Goal: Task Accomplishment & Management: Manage account settings

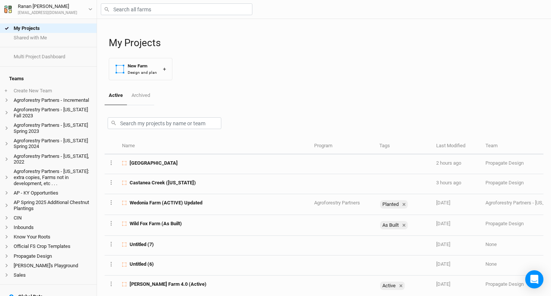
click at [308, 73] on div "My Projects New Farm Design and plan +" at bounding box center [326, 52] width 435 height 67
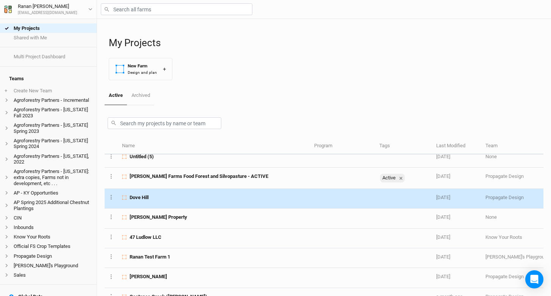
scroll to position [149, 0]
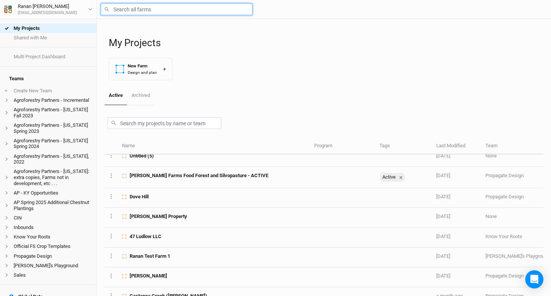
click at [138, 10] on input "text" at bounding box center [177, 9] width 152 height 12
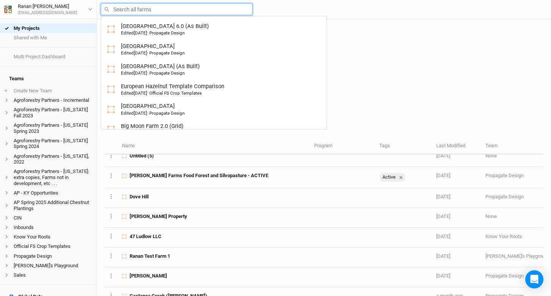
type input "r"
type input "t"
type input "three Point Farm 6.0 (As Built)"
type input "tn"
type input "tnc"
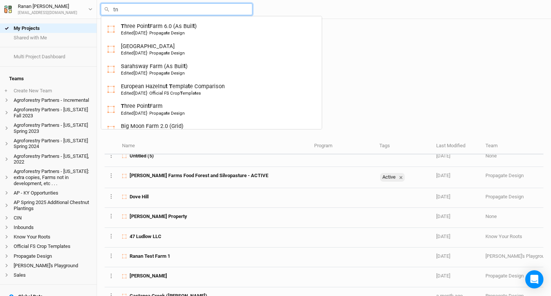
type input "tnc Reforestation RFP"
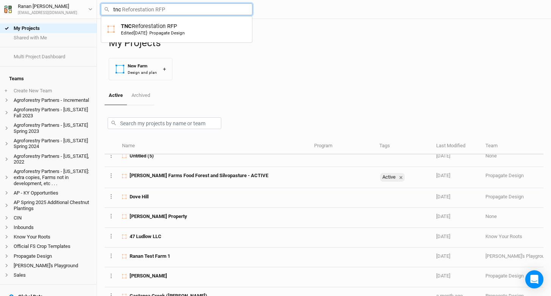
type input "tnc"
click at [228, 94] on div "Active Archived" at bounding box center [324, 95] width 439 height 19
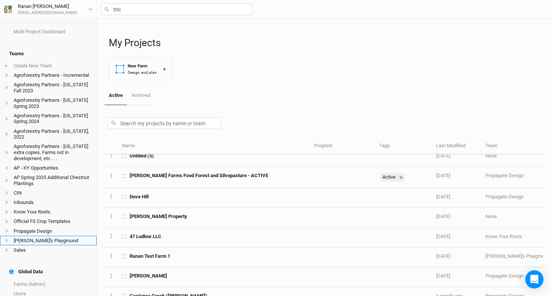
scroll to position [86, 0]
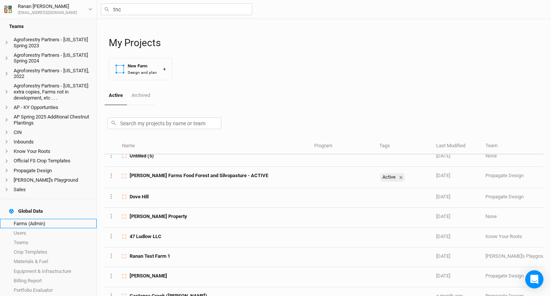
click at [44, 222] on link "Farms (Admin)" at bounding box center [48, 223] width 97 height 9
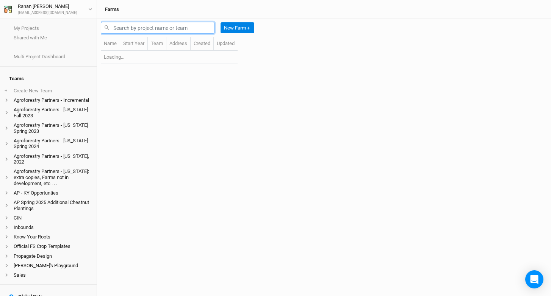
click at [140, 30] on input "text" at bounding box center [158, 28] width 114 height 12
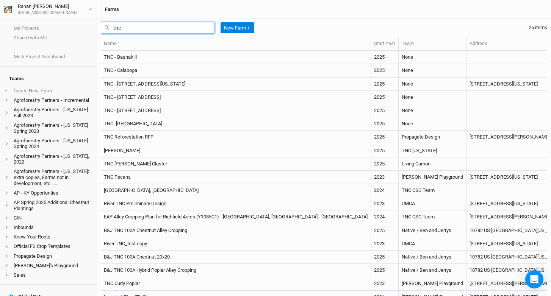
type input "tnc"
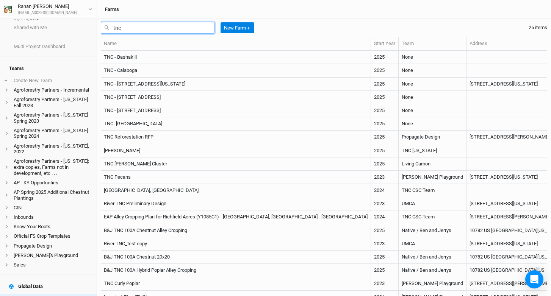
scroll to position [3, 0]
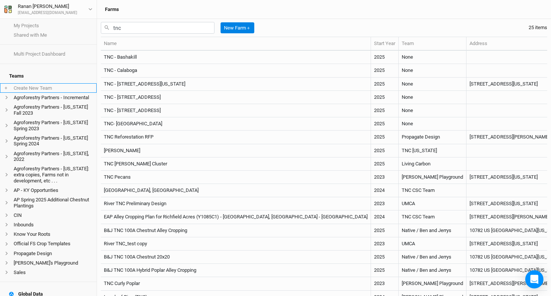
click at [39, 83] on li "+ Create New Team" at bounding box center [48, 87] width 97 height 9
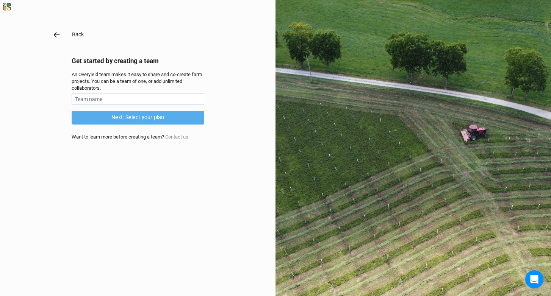
click at [53, 38] on icon "button" at bounding box center [57, 35] width 8 height 8
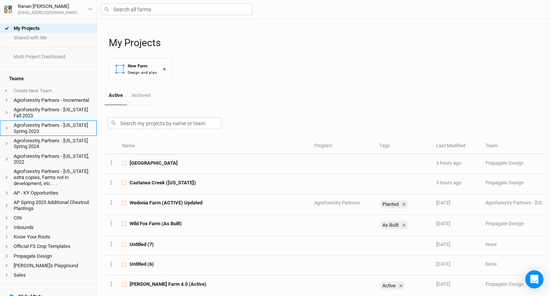
scroll to position [86, 0]
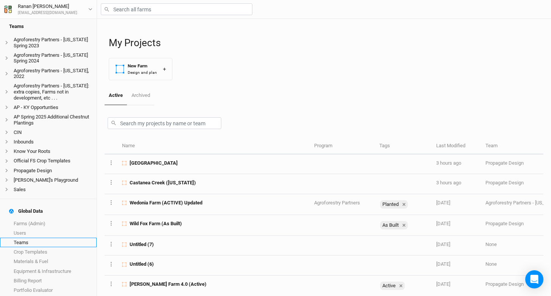
click at [37, 240] on link "Teams" at bounding box center [48, 242] width 97 height 9
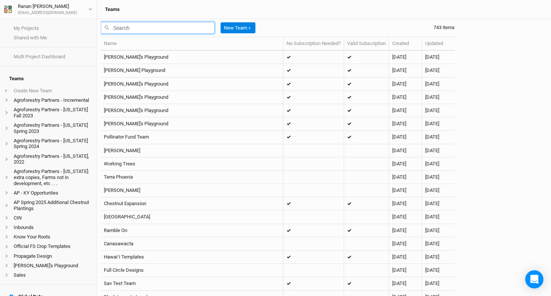
click at [147, 23] on input "text" at bounding box center [158, 28] width 114 height 12
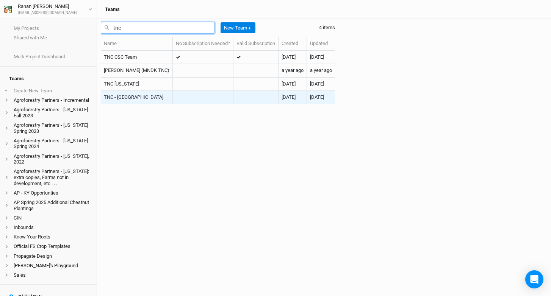
type input "tnc"
click at [128, 98] on td "TNC - [GEOGRAPHIC_DATA]" at bounding box center [137, 97] width 72 height 13
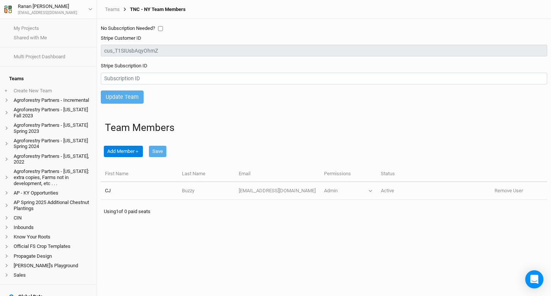
click at [160, 27] on input "checkbox" at bounding box center [160, 28] width 5 height 5
checkbox input "true"
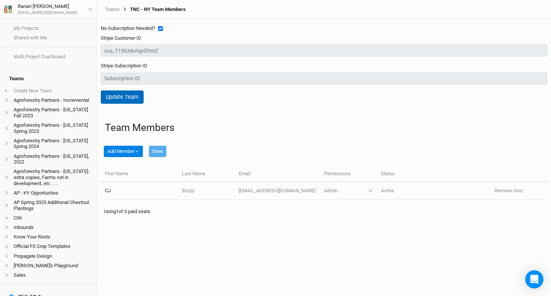
click at [129, 97] on button "Update Team" at bounding box center [122, 97] width 43 height 13
click at [129, 152] on button "Add Member ＋" at bounding box center [123, 151] width 39 height 11
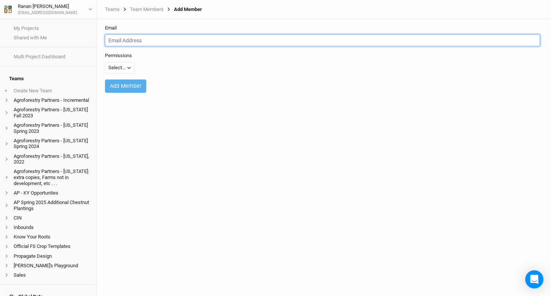
click at [149, 41] on input "email" at bounding box center [322, 40] width 435 height 12
type input "[EMAIL_ADDRESS][DOMAIN_NAME]"
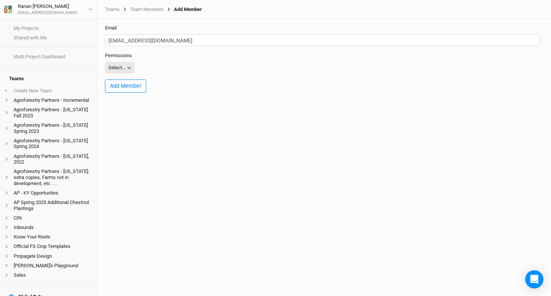
click at [131, 67] on icon "button" at bounding box center [129, 68] width 4 height 4
click at [136, 103] on button "Admin" at bounding box center [135, 107] width 60 height 12
click at [130, 87] on button "Add Member" at bounding box center [125, 86] width 41 height 13
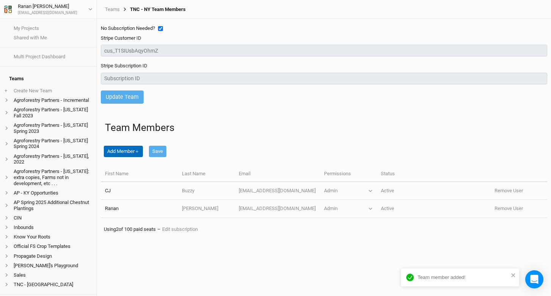
click at [131, 150] on button "Add Member ＋" at bounding box center [123, 151] width 39 height 11
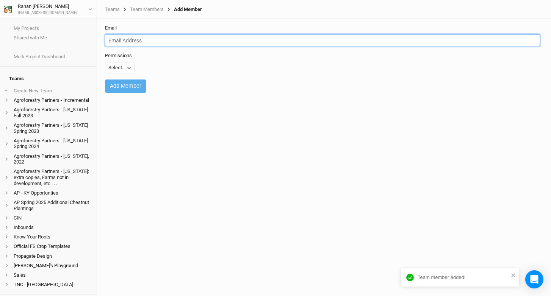
click at [139, 44] on input "email" at bounding box center [322, 40] width 435 height 12
type input "j"
type input "[PERSON_NAME][EMAIL_ADDRESS][DOMAIN_NAME]"
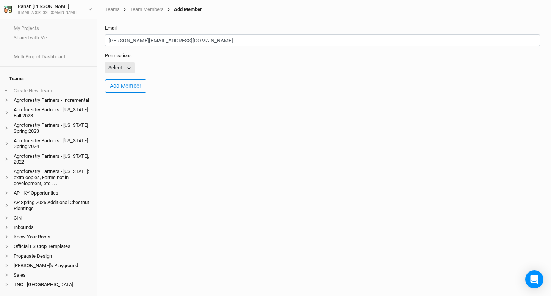
click at [117, 70] on div "Select..." at bounding box center [116, 68] width 17 height 8
click at [144, 108] on button "Admin" at bounding box center [135, 107] width 60 height 12
click at [140, 85] on button "Add Member" at bounding box center [125, 86] width 41 height 13
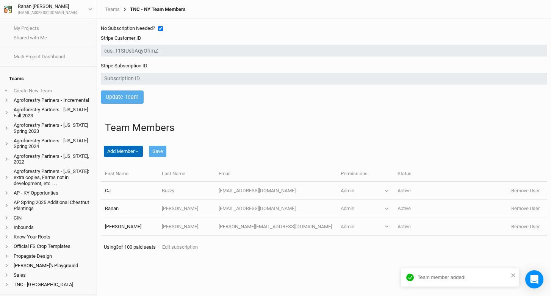
click at [130, 152] on button "Add Member ＋" at bounding box center [123, 151] width 39 height 11
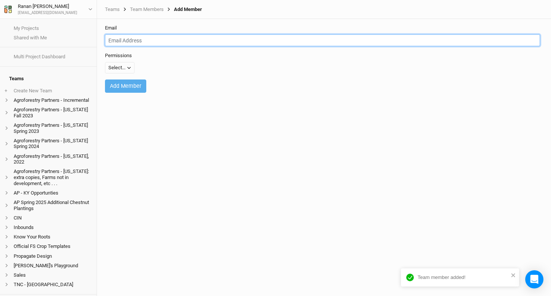
click at [150, 40] on input "email" at bounding box center [322, 40] width 435 height 12
type input "[EMAIL_ADDRESS][DOMAIN_NAME]"
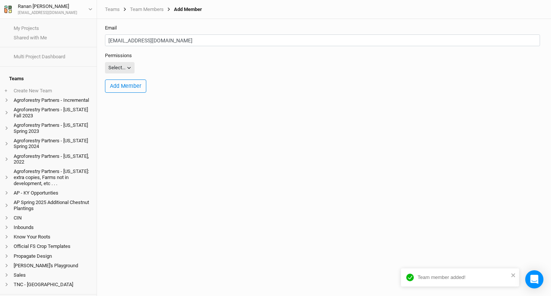
click at [117, 68] on div "Select..." at bounding box center [116, 68] width 17 height 8
click at [132, 107] on span "Admin" at bounding box center [123, 107] width 18 height 9
click at [132, 94] on form "Email [EMAIL_ADDRESS][DOMAIN_NAME] Permissions Admin Viewer Editor Admin Add Me…" at bounding box center [324, 62] width 446 height 86
click at [132, 89] on button "Add Member" at bounding box center [125, 86] width 41 height 13
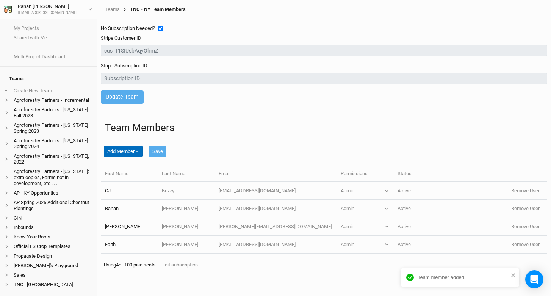
click at [126, 148] on button "Add Member ＋" at bounding box center [123, 151] width 39 height 11
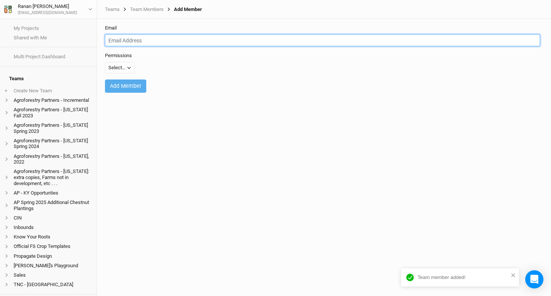
click at [130, 37] on input "email" at bounding box center [322, 40] width 435 height 12
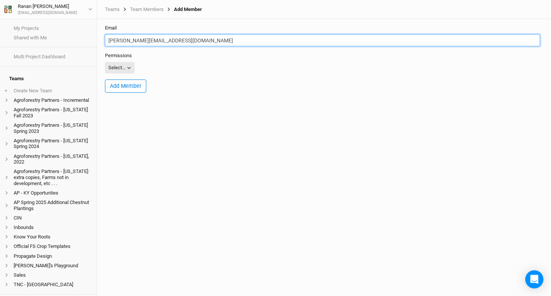
type input "[PERSON_NAME][EMAIL_ADDRESS][DOMAIN_NAME]"
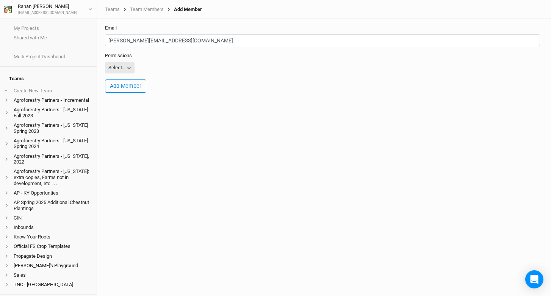
click at [118, 64] on button "Select..." at bounding box center [120, 67] width 30 height 11
click at [134, 105] on button "Admin" at bounding box center [135, 107] width 60 height 12
click at [130, 87] on button "Add Member" at bounding box center [125, 86] width 41 height 13
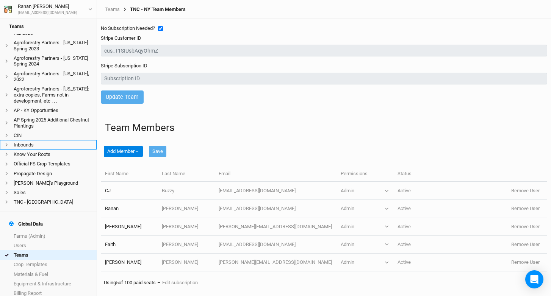
scroll to position [95, 0]
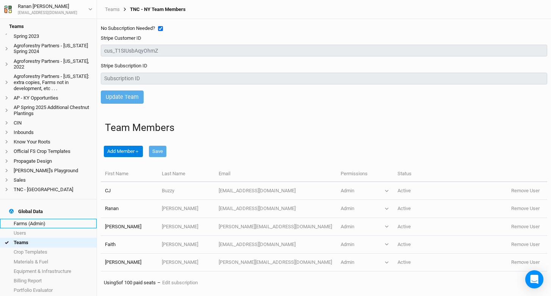
click at [41, 219] on link "Farms (Admin)" at bounding box center [48, 223] width 97 height 9
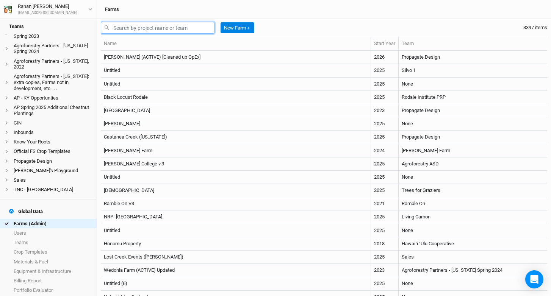
click at [152, 26] on input "text" at bounding box center [158, 28] width 114 height 12
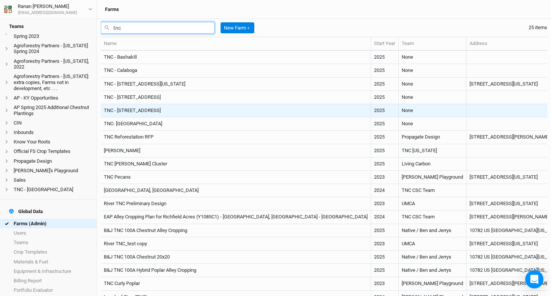
type input "tnc"
click at [169, 113] on td "TNC - [STREET_ADDRESS]" at bounding box center [236, 110] width 270 height 13
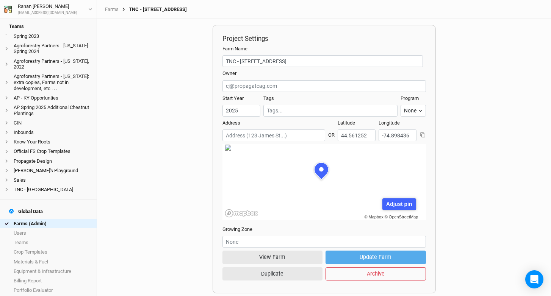
scroll to position [3, 0]
click at [352, 55] on input "text" at bounding box center [376, 61] width 100 height 12
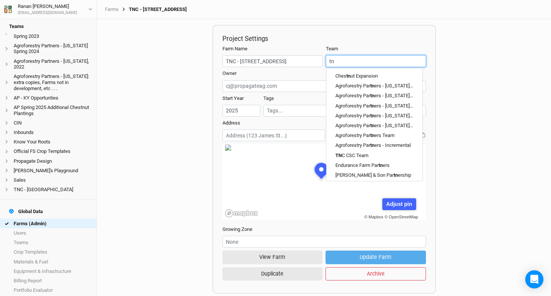
type input "tnc"
type input "tnc CSC Team"
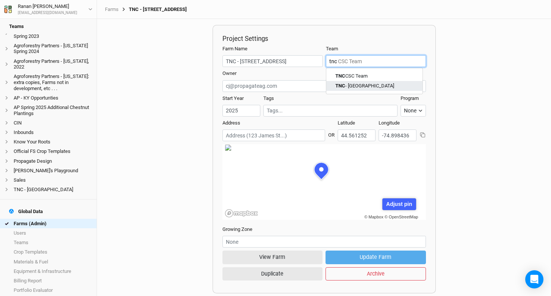
click at [359, 85] on div "TNC - [GEOGRAPHIC_DATA]" at bounding box center [374, 86] width 78 height 7
type input "TNC - [GEOGRAPHIC_DATA]"
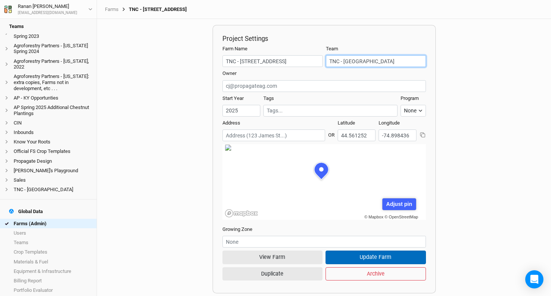
type input "TNC - [GEOGRAPHIC_DATA]"
click at [362, 252] on button "Update Farm" at bounding box center [376, 257] width 100 height 13
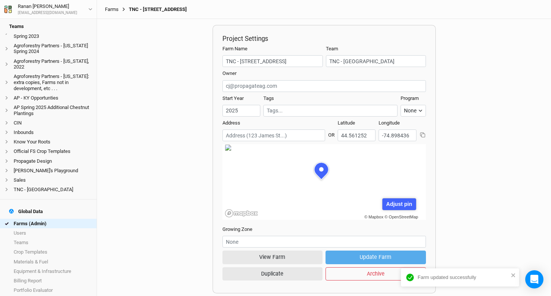
click at [110, 8] on link "Farms" at bounding box center [112, 9] width 14 height 6
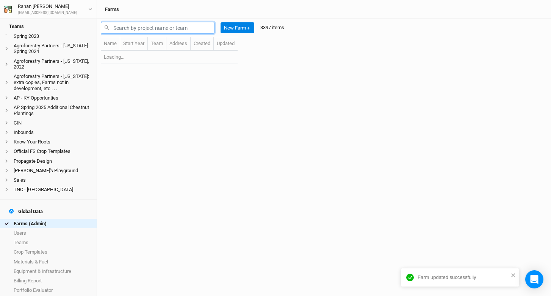
click at [147, 27] on input "text" at bounding box center [158, 28] width 114 height 12
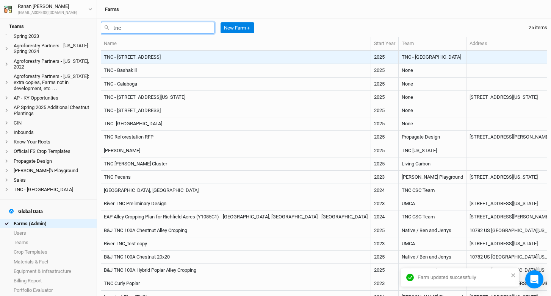
type input "tnc"
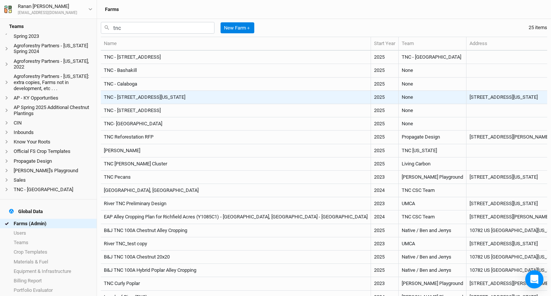
click at [176, 98] on td "TNC - [STREET_ADDRESS][US_STATE]" at bounding box center [236, 97] width 270 height 13
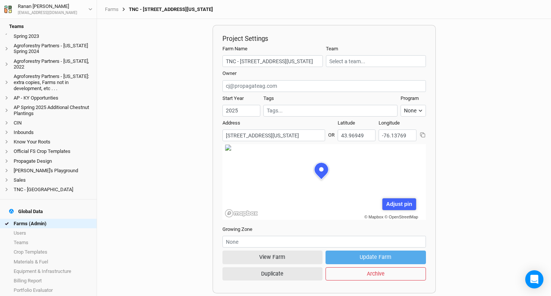
scroll to position [38, 99]
click at [348, 53] on div "Team" at bounding box center [376, 56] width 100 height 22
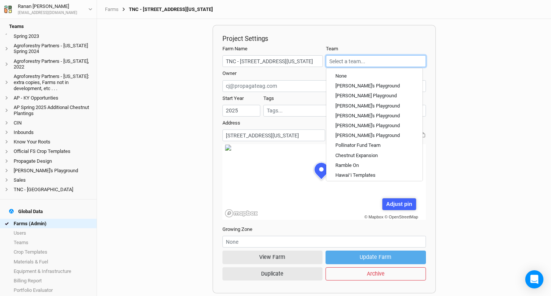
click at [343, 64] on input "text" at bounding box center [376, 61] width 100 height 12
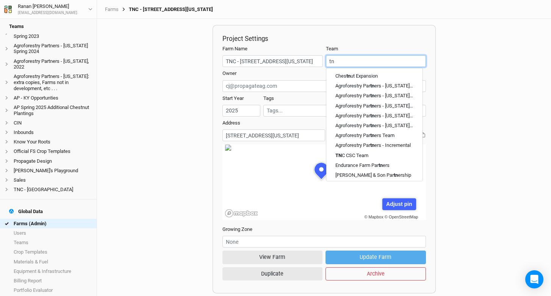
type input "tnc"
type input "tnc CSC Team"
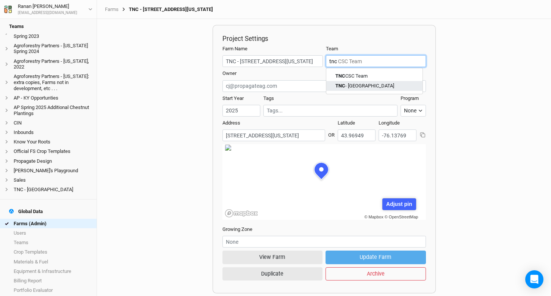
click at [353, 88] on div "TNC - [GEOGRAPHIC_DATA]" at bounding box center [374, 86] width 78 height 7
type input "TNC - [GEOGRAPHIC_DATA]"
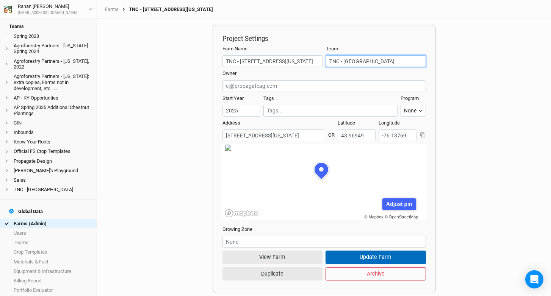
type input "TNC - [GEOGRAPHIC_DATA]"
click at [371, 257] on button "Update Farm" at bounding box center [376, 257] width 100 height 13
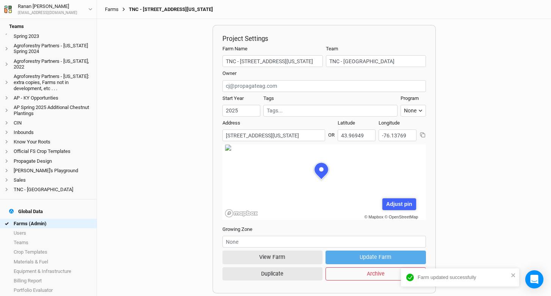
click at [111, 7] on link "Farms" at bounding box center [112, 9] width 14 height 6
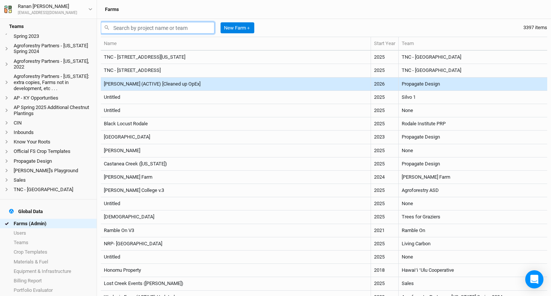
click at [155, 31] on input "text" at bounding box center [158, 28] width 114 height 12
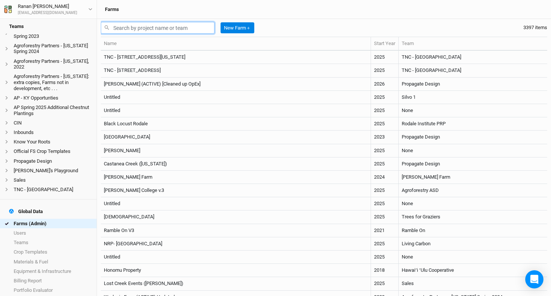
click at [153, 28] on input "text" at bounding box center [158, 28] width 114 height 12
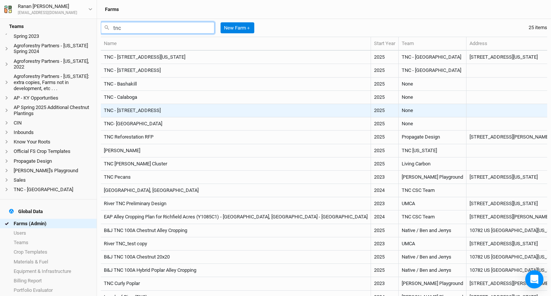
type input "tnc"
click at [176, 111] on td "TNC - [STREET_ADDRESS]" at bounding box center [236, 110] width 270 height 13
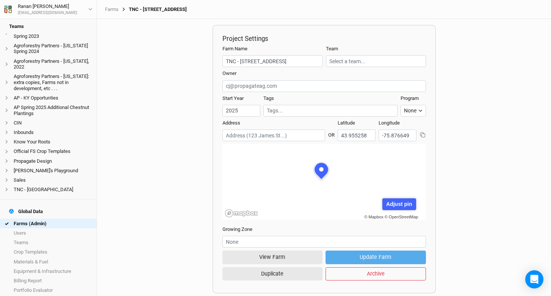
scroll to position [38, 99]
click at [346, 58] on input "text" at bounding box center [376, 61] width 100 height 12
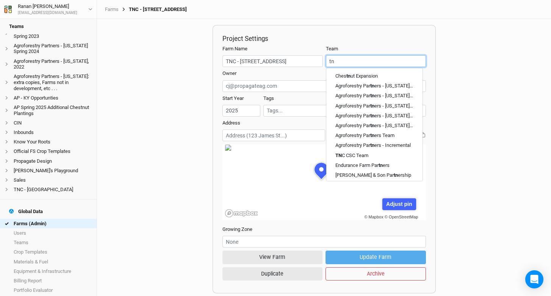
type input "tnc"
type input "tnc CSC Team"
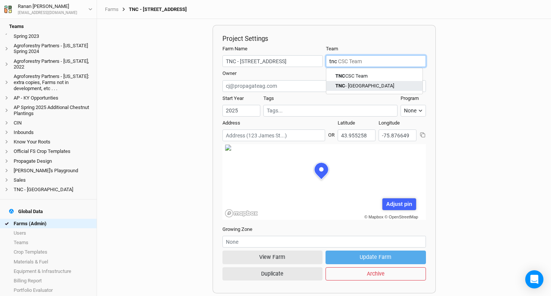
click at [358, 87] on div "TNC - [GEOGRAPHIC_DATA]" at bounding box center [374, 86] width 78 height 7
type input "TNC - [GEOGRAPHIC_DATA]"
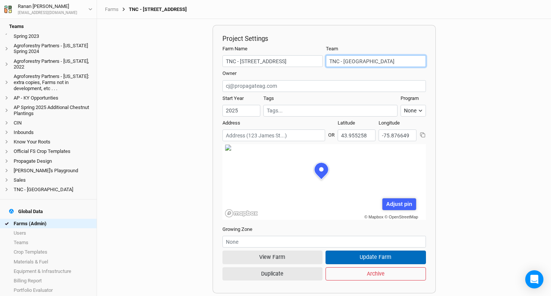
type input "TNC - [GEOGRAPHIC_DATA]"
click at [358, 256] on button "Update Farm" at bounding box center [376, 257] width 100 height 13
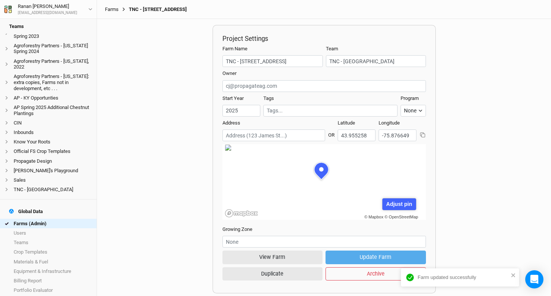
click at [113, 10] on link "Farms" at bounding box center [112, 9] width 14 height 6
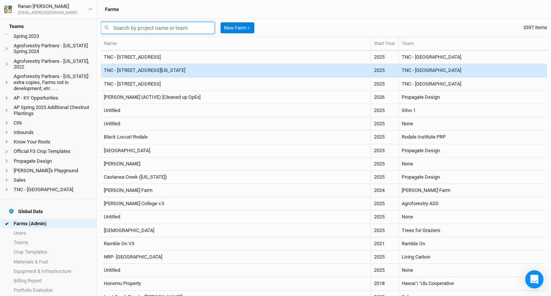
click at [142, 28] on input "text" at bounding box center [158, 28] width 114 height 12
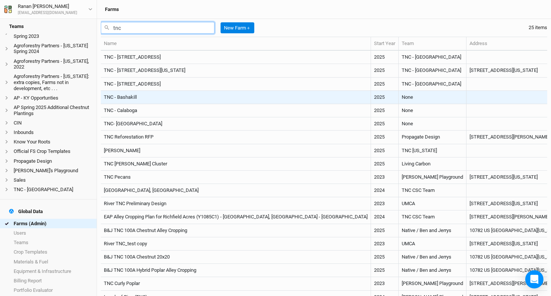
type input "tnc"
click at [141, 99] on td "TNC - Bashakill" at bounding box center [236, 97] width 270 height 13
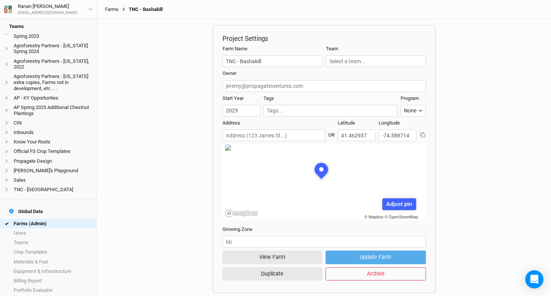
click at [108, 10] on link "Farms" at bounding box center [112, 9] width 14 height 6
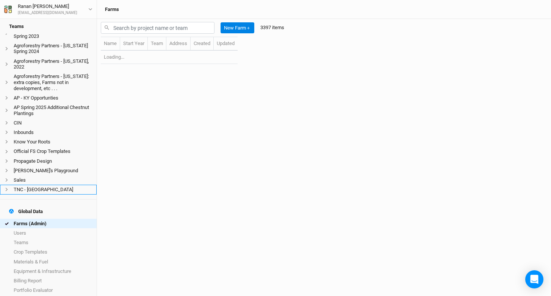
click at [41, 190] on li "TNC - [GEOGRAPHIC_DATA]" at bounding box center [48, 189] width 97 height 9
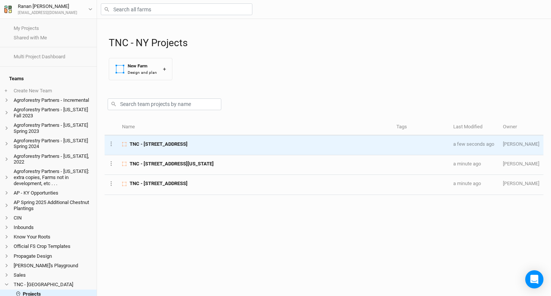
click at [188, 141] on span "TNC - [STREET_ADDRESS]" at bounding box center [159, 144] width 58 height 7
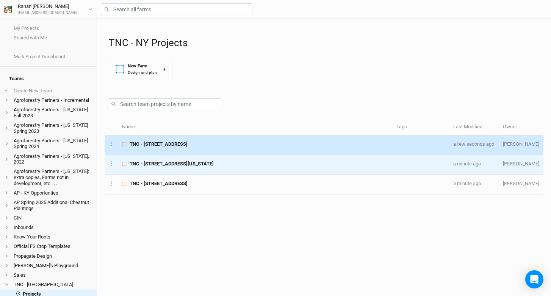
click at [202, 160] on td "TNC - [STREET_ADDRESS][US_STATE]" at bounding box center [255, 165] width 274 height 20
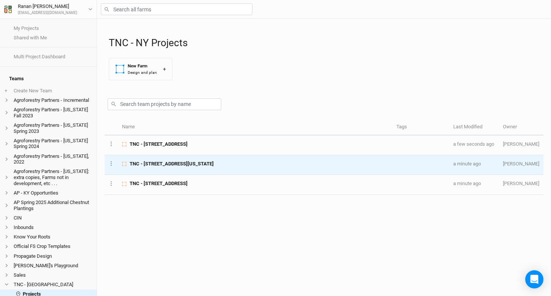
click at [201, 174] on td "TNC - [STREET_ADDRESS][US_STATE]" at bounding box center [255, 165] width 274 height 20
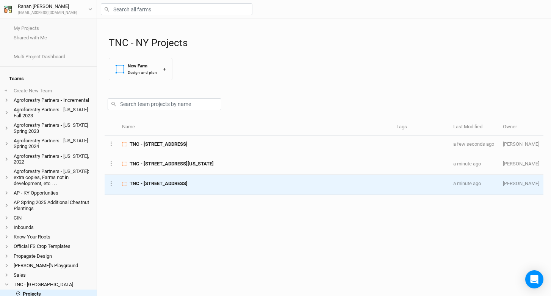
click at [188, 186] on span "TNC - [STREET_ADDRESS]" at bounding box center [159, 183] width 58 height 7
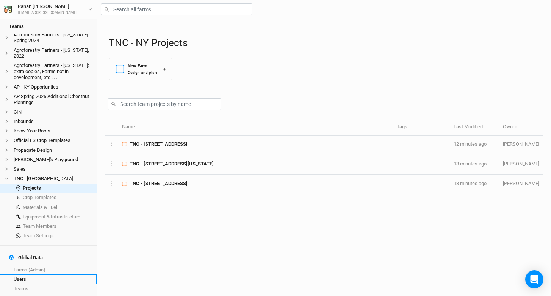
scroll to position [112, 0]
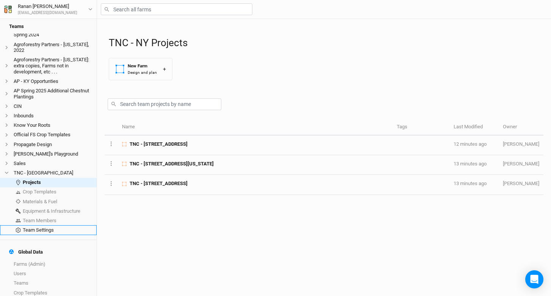
click at [52, 229] on link "Team Settings" at bounding box center [48, 229] width 97 height 9
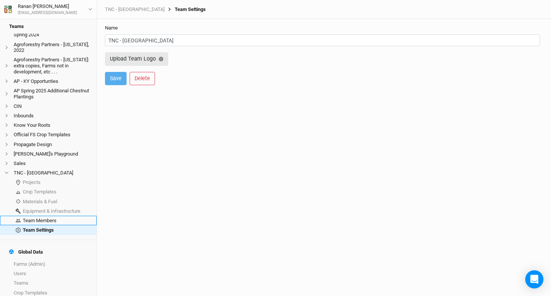
click at [43, 223] on link "Team Members" at bounding box center [48, 220] width 97 height 9
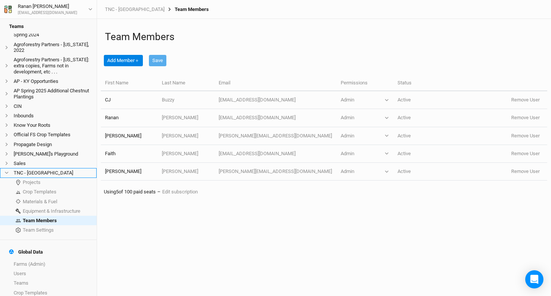
click at [42, 177] on li "TNC - [GEOGRAPHIC_DATA]" at bounding box center [48, 172] width 97 height 9
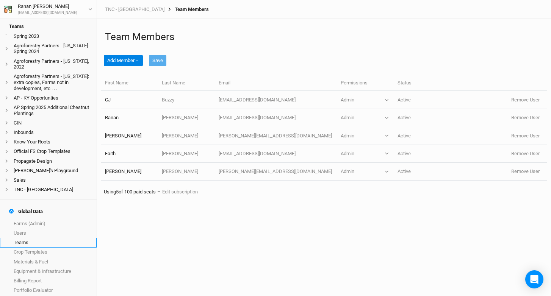
click at [38, 238] on link "Teams" at bounding box center [48, 242] width 97 height 9
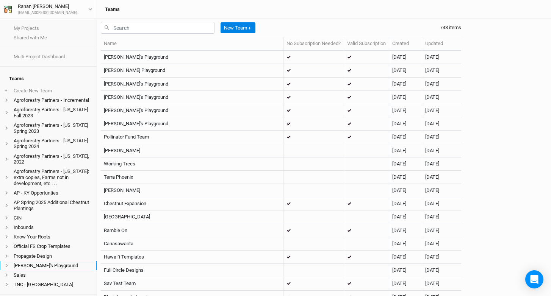
scroll to position [11, 0]
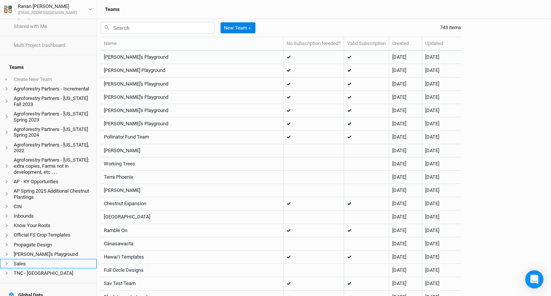
click at [34, 267] on li "Sales" at bounding box center [48, 263] width 97 height 9
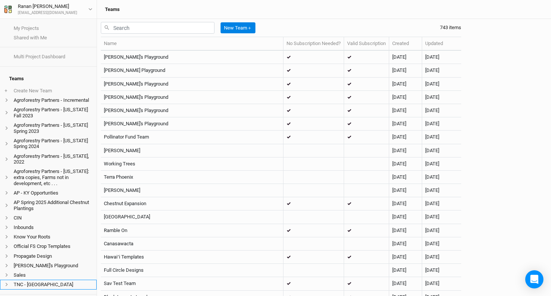
click at [36, 283] on li "TNC - [GEOGRAPHIC_DATA]" at bounding box center [48, 284] width 97 height 9
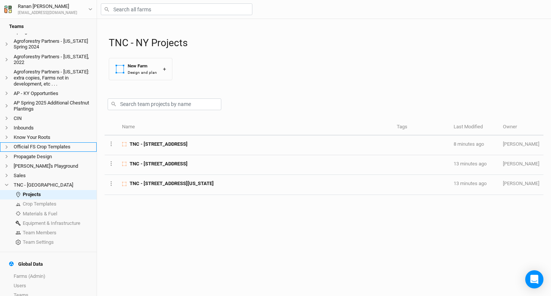
scroll to position [152, 0]
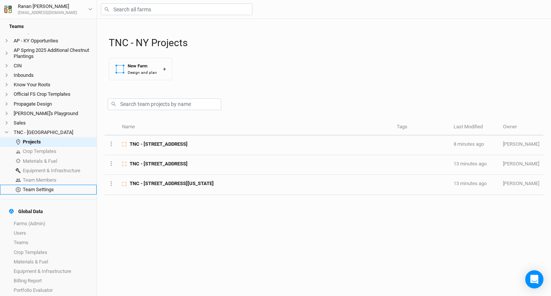
click at [48, 191] on link "Team Settings" at bounding box center [48, 189] width 97 height 9
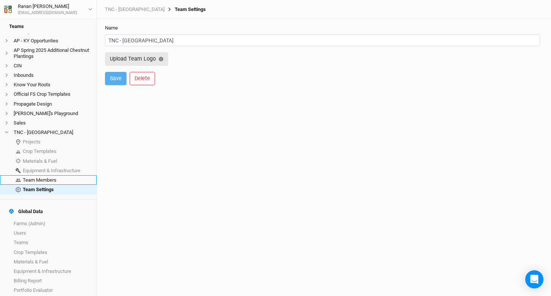
click at [59, 183] on link "Team Members" at bounding box center [48, 179] width 97 height 9
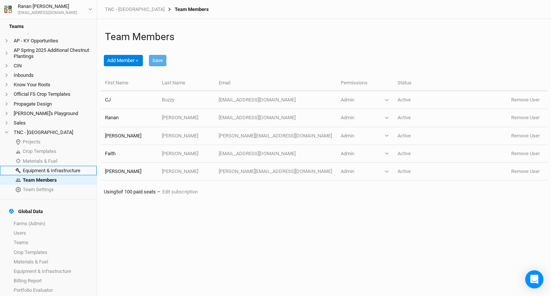
click at [58, 173] on link "Equipment & Infrastructure" at bounding box center [48, 170] width 97 height 9
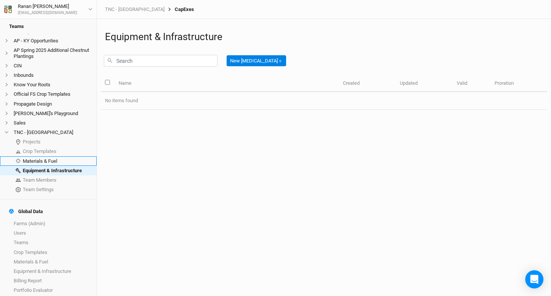
click at [58, 163] on link "Materials & Fuel" at bounding box center [48, 161] width 97 height 9
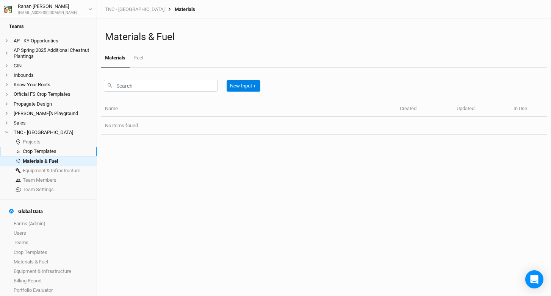
click at [56, 148] on link "Crop Templates" at bounding box center [48, 151] width 97 height 9
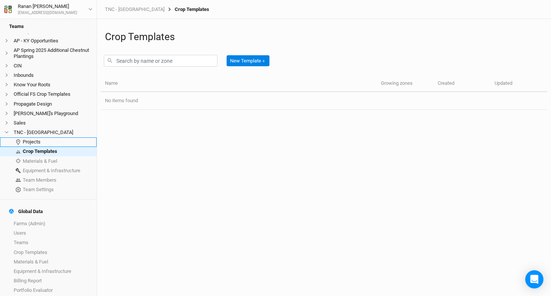
click at [51, 141] on link "Projects" at bounding box center [48, 142] width 97 height 9
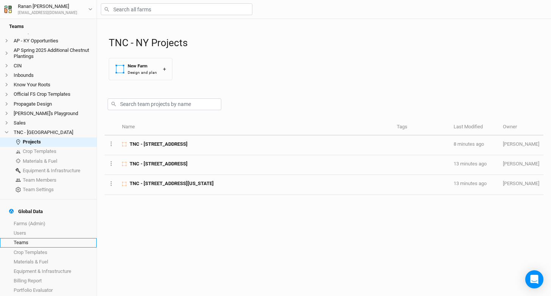
click at [34, 241] on link "Teams" at bounding box center [48, 242] width 97 height 9
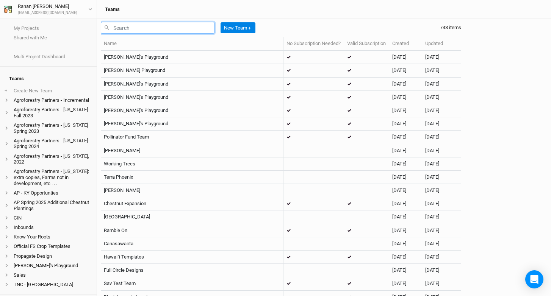
click at [142, 28] on input "text" at bounding box center [158, 28] width 114 height 12
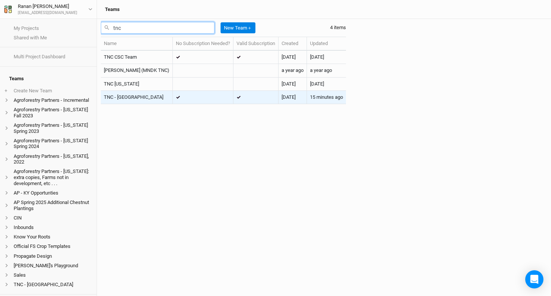
type input "tnc"
click at [127, 93] on td "TNC - [GEOGRAPHIC_DATA]" at bounding box center [137, 97] width 72 height 13
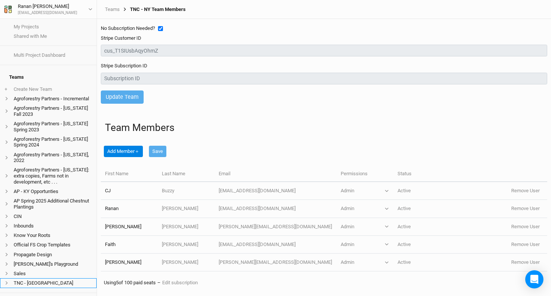
scroll to position [3, 0]
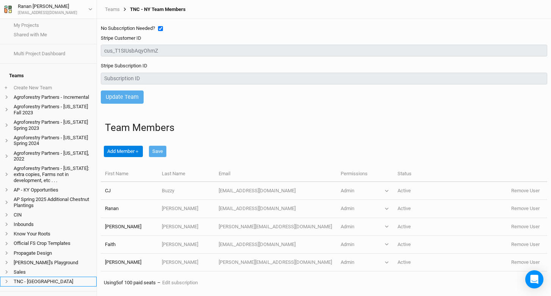
click at [44, 285] on li "TNC - [GEOGRAPHIC_DATA]" at bounding box center [48, 281] width 97 height 9
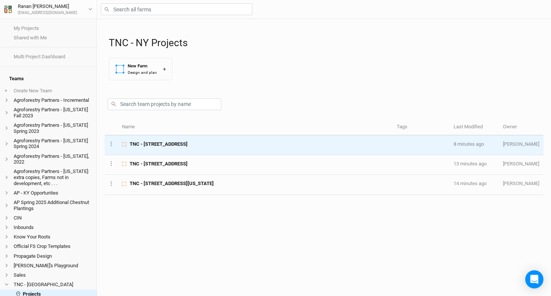
click at [188, 147] on span "TNC - [STREET_ADDRESS]" at bounding box center [159, 144] width 58 height 7
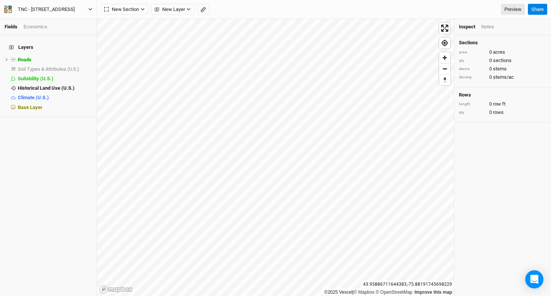
click at [65, 9] on div "TNC - [STREET_ADDRESS]" at bounding box center [46, 10] width 57 height 8
click at [69, 8] on div "TNC - [STREET_ADDRESS]" at bounding box center [46, 10] width 57 height 8
click at [64, 33] on button "Project Settings" at bounding box center [63, 31] width 60 height 10
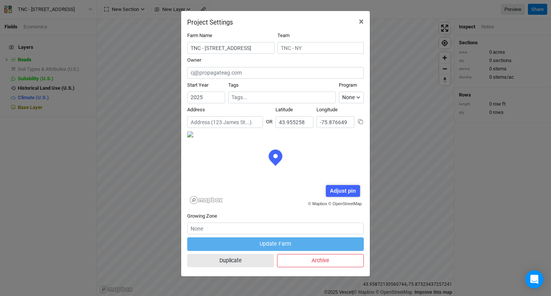
scroll to position [38, 88]
click at [244, 51] on input "TNC - [STREET_ADDRESS]" at bounding box center [230, 48] width 87 height 12
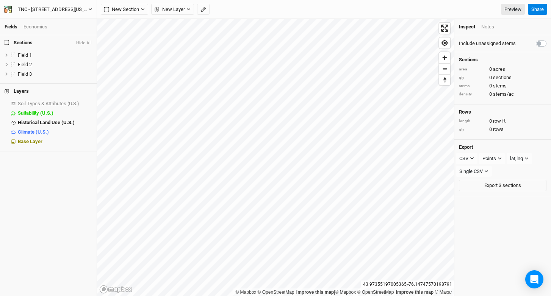
click at [58, 7] on div "TNC - [STREET_ADDRESS][US_STATE]" at bounding box center [53, 10] width 70 height 8
click at [59, 32] on button "Project Settings" at bounding box center [63, 31] width 60 height 10
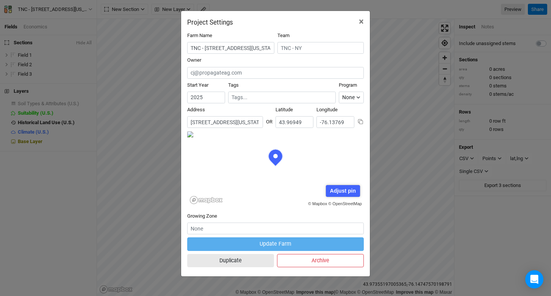
scroll to position [38, 88]
click at [248, 123] on input "18288 South Shore Road, Dexter, New York 13634, United States" at bounding box center [225, 122] width 76 height 12
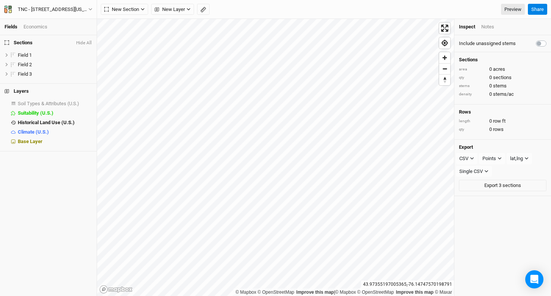
scroll to position [0, 0]
click at [549, 39] on label at bounding box center [549, 39] width 0 height 0
click at [536, 41] on input "checkbox" at bounding box center [539, 43] width 6 height 8
checkbox input "true"
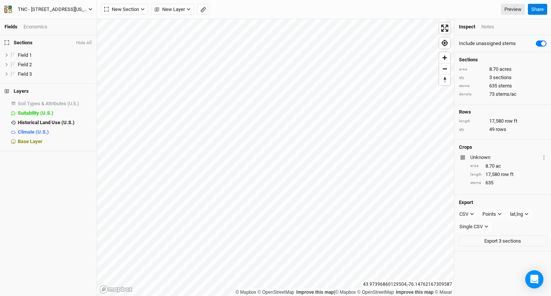
click at [56, 7] on div "TNC - 18288 South Shore Road, Dexter, New York 13634" at bounding box center [53, 10] width 70 height 8
click at [66, 30] on button "Project Settings" at bounding box center [63, 31] width 60 height 10
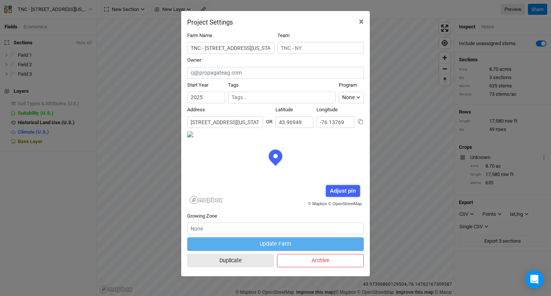
click at [234, 123] on input "18288 South Shore Road, Dexter, New York 13634, United States" at bounding box center [225, 122] width 76 height 12
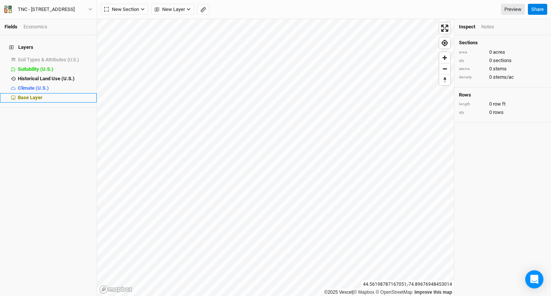
click at [48, 95] on div "Base Layer" at bounding box center [55, 98] width 74 height 6
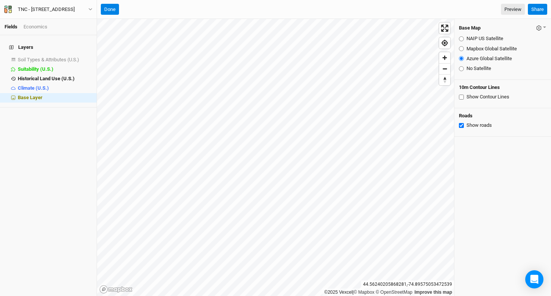
click at [464, 49] on div "Mapbox Global Satellite" at bounding box center [503, 48] width 88 height 7
click at [463, 47] on div "Mapbox Global Satellite" at bounding box center [503, 48] width 88 height 7
click at [461, 47] on input "Mapbox Global Satellite" at bounding box center [461, 48] width 5 height 5
radio input "true"
click at [460, 36] on input "NAIP US Satellite" at bounding box center [461, 38] width 5 height 5
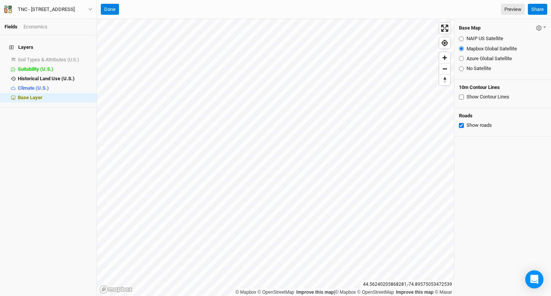
radio input "true"
click at [462, 47] on input "Mapbox Global Satellite" at bounding box center [461, 48] width 5 height 5
radio input "true"
click at [460, 59] on input "Azure Global Satellite" at bounding box center [461, 58] width 5 height 5
radio input "true"
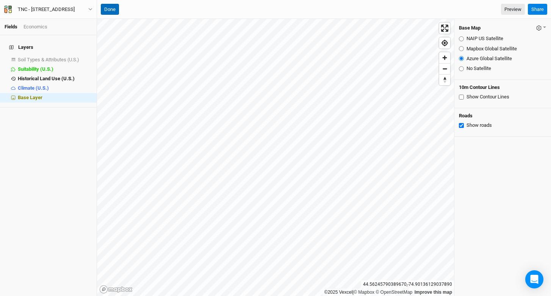
click at [107, 7] on button "Done" at bounding box center [110, 9] width 18 height 11
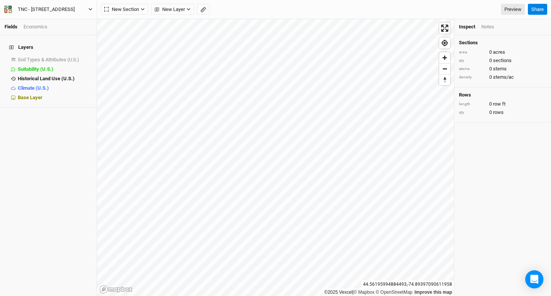
click at [74, 10] on div "TNC - [STREET_ADDRESS]" at bounding box center [46, 10] width 57 height 8
click at [84, 32] on button "Project Settings" at bounding box center [63, 31] width 60 height 10
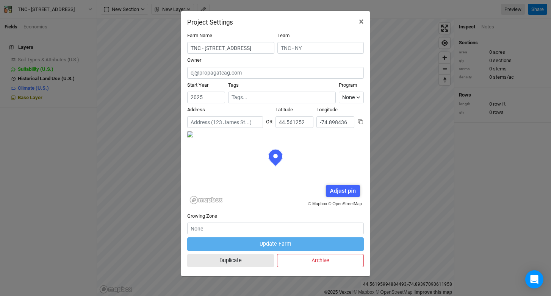
scroll to position [38, 88]
click at [207, 47] on input "TNC - [STREET_ADDRESS]" at bounding box center [230, 48] width 87 height 12
click at [216, 124] on input "text" at bounding box center [225, 122] width 76 height 12
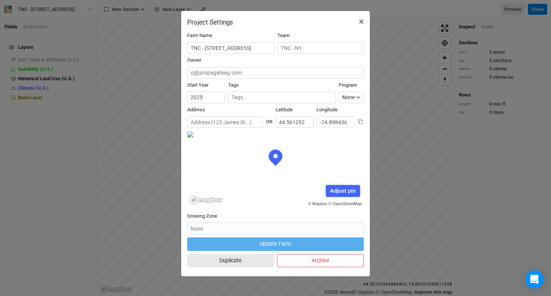
paste input "718 Windmill Rd, Colton, NY 13625"
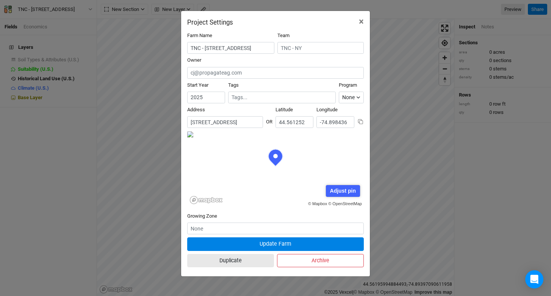
scroll to position [0, 13]
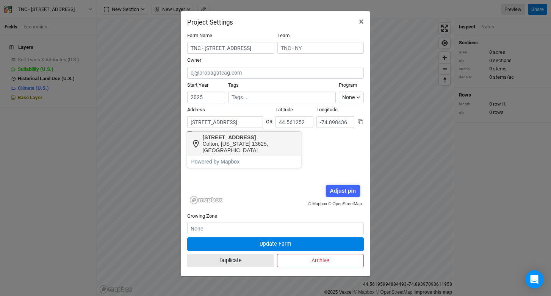
click at [233, 139] on div "718 Windmill Road" at bounding box center [250, 138] width 94 height 6
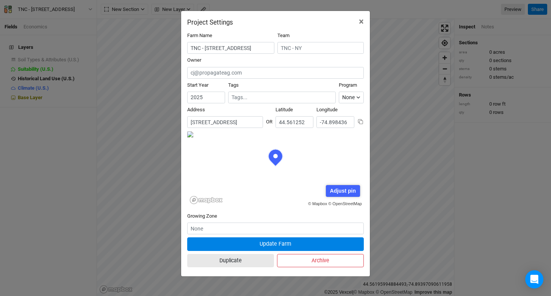
type input "718 Windmill Road, Colton, New York 13625, United States"
type input "44.5561"
type input "-74.89405"
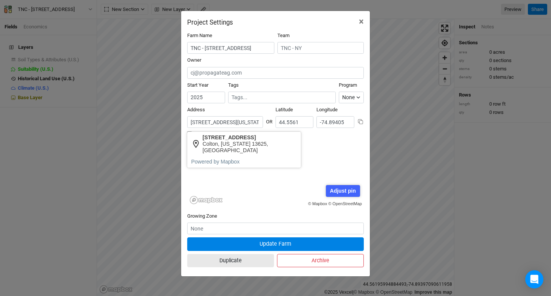
click at [233, 117] on input "718 Windmill Road, Colton, New York 13625, United States" at bounding box center [225, 122] width 76 height 12
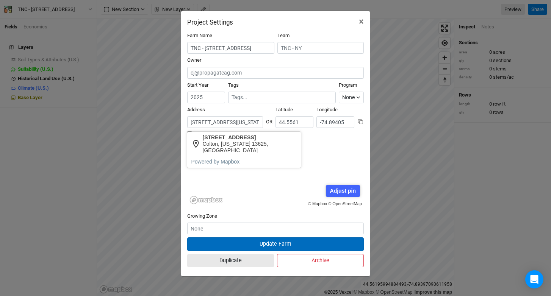
click at [280, 242] on button "Update Farm" at bounding box center [275, 244] width 177 height 13
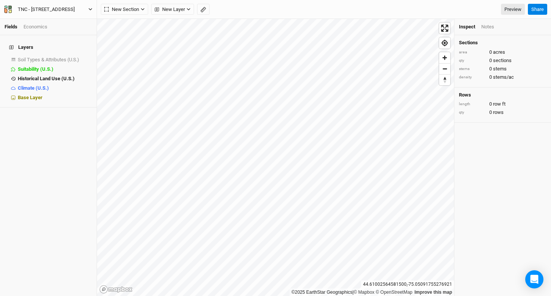
click at [58, 8] on div "TNC - [STREET_ADDRESS]" at bounding box center [46, 10] width 57 height 8
click at [54, 33] on button "Project Settings" at bounding box center [63, 31] width 60 height 10
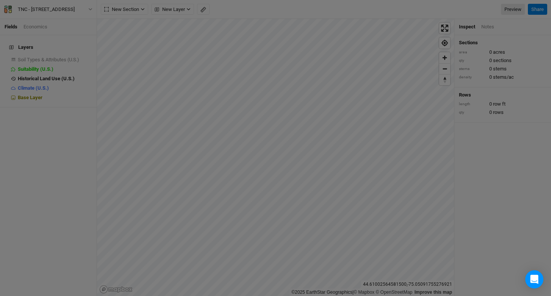
scroll to position [38, 88]
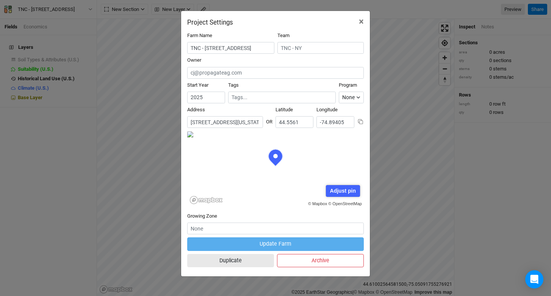
click at [221, 117] on input "718 Windmill Road, Colton, New York 13625, United States" at bounding box center [225, 122] width 76 height 12
click at [322, 171] on div "© Mapbox © OpenStreetMap Adjust pin Save Cancel" at bounding box center [275, 169] width 177 height 76
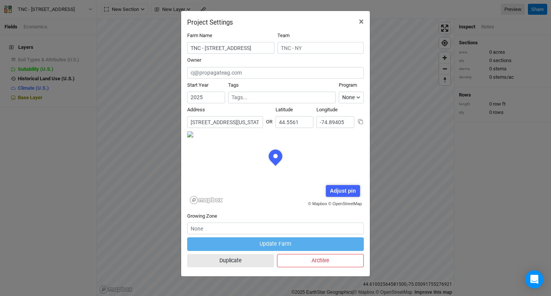
click at [341, 189] on div "Adjust pin" at bounding box center [343, 191] width 34 height 12
click at [326, 225] on form "Farm Name TNC - 718 Windmill Rd, Colton, NY 13625 Team Owner Start Year 2025 Ta…" at bounding box center [275, 151] width 177 height 238
click at [305, 216] on form "Farm Name TNC - 718 Windmill Rd, Colton, NY 13625 Team Owner Start Year 2025 Ta…" at bounding box center [275, 151] width 177 height 238
click at [282, 182] on div "© Mapbox © OpenStreetMap Adjust pin Save Cancel" at bounding box center [275, 169] width 177 height 76
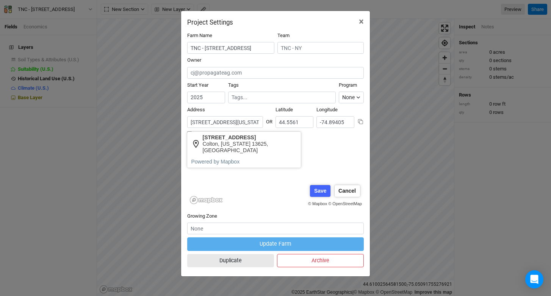
click at [236, 123] on input "718 Windmill Road, Colton, New York 13625, United States" at bounding box center [225, 122] width 76 height 12
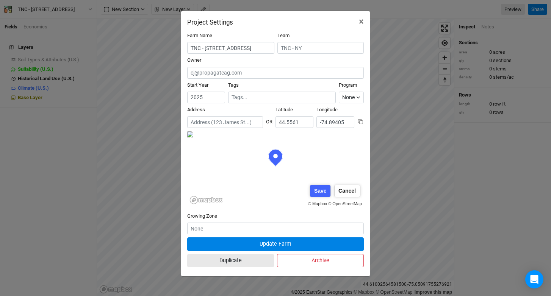
click at [334, 222] on form "Farm Name TNC - 718 Windmill Rd, Colton, NY 13625 Team Owner Start Year 2025 Ta…" at bounding box center [275, 151] width 177 height 238
click at [323, 207] on div "© Mapbox © OpenStreetMap Adjust pin Save Cancel" at bounding box center [275, 169] width 177 height 76
click at [299, 182] on div "© Mapbox © OpenStreetMap Adjust pin Save Cancel" at bounding box center [275, 169] width 177 height 76
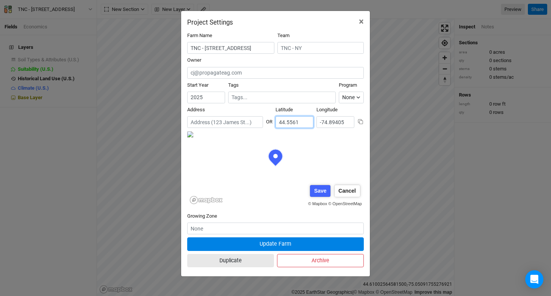
click at [297, 120] on input "44.5561" at bounding box center [295, 122] width 38 height 12
paste input "61455"
type input "44.561455"
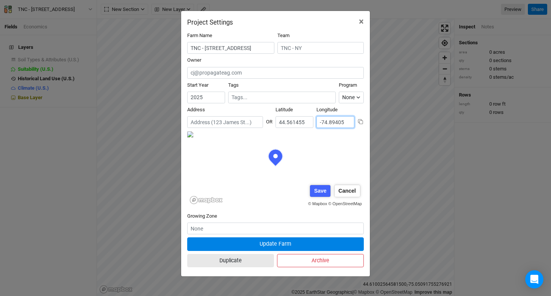
click at [335, 128] on div "Address OR Latitude 44.561455 Longitude -74.89405" at bounding box center [275, 118] width 177 height 25
click at [335, 125] on input "-74.89405" at bounding box center [335, 122] width 38 height 12
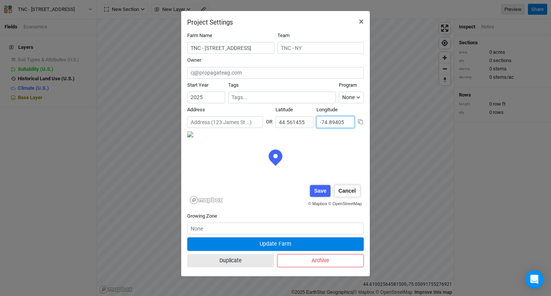
click at [335, 125] on input "-74.89405" at bounding box center [335, 122] width 38 height 12
paste input "977"
click at [319, 191] on div "Save" at bounding box center [320, 191] width 20 height 12
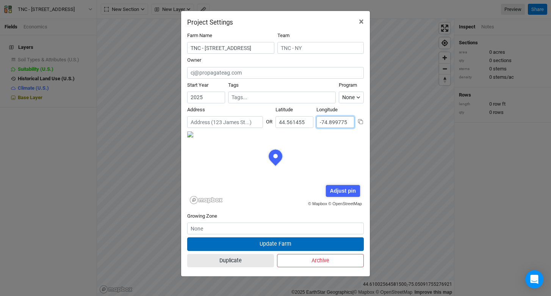
type input "-74.899775"
click at [311, 241] on button "Update Farm" at bounding box center [275, 244] width 177 height 13
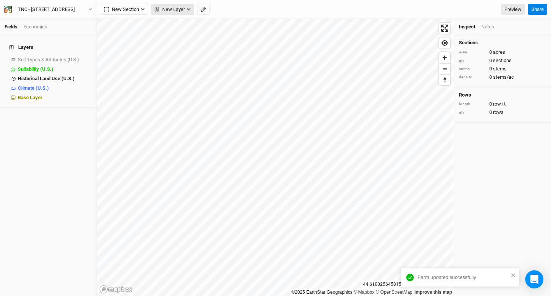
click at [176, 11] on span "New Layer" at bounding box center [170, 10] width 30 height 8
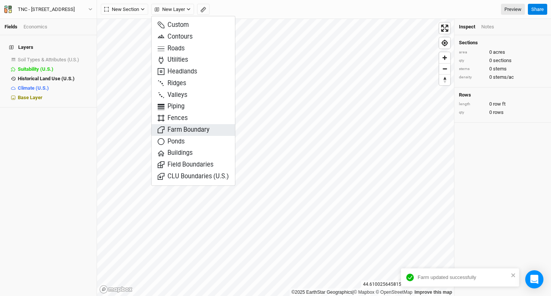
click at [197, 133] on span "Farm Boundary" at bounding box center [184, 130] width 52 height 9
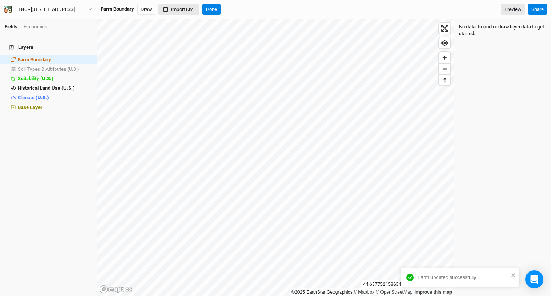
click at [175, 10] on button "Import KML" at bounding box center [178, 9] width 41 height 11
